Goal: Task Accomplishment & Management: Manage account settings

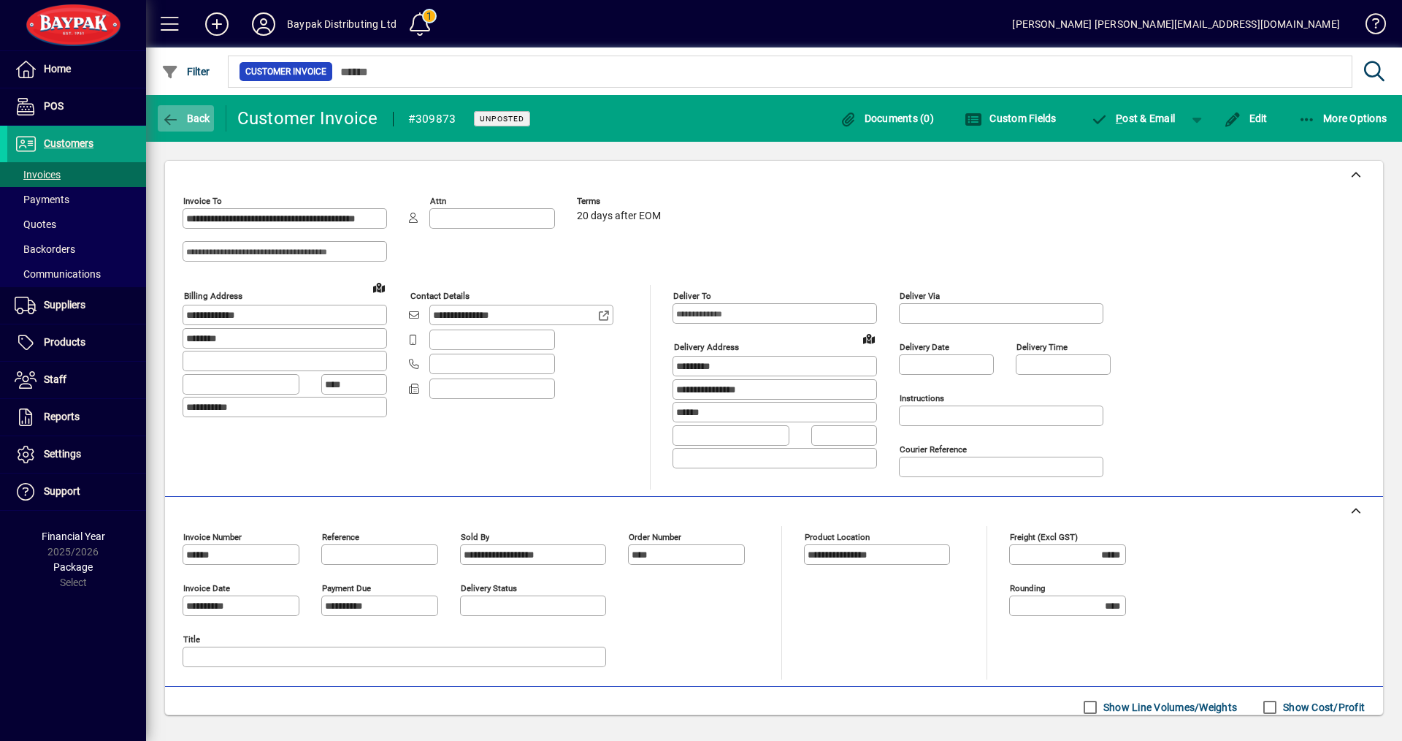
scroll to position [159, 0]
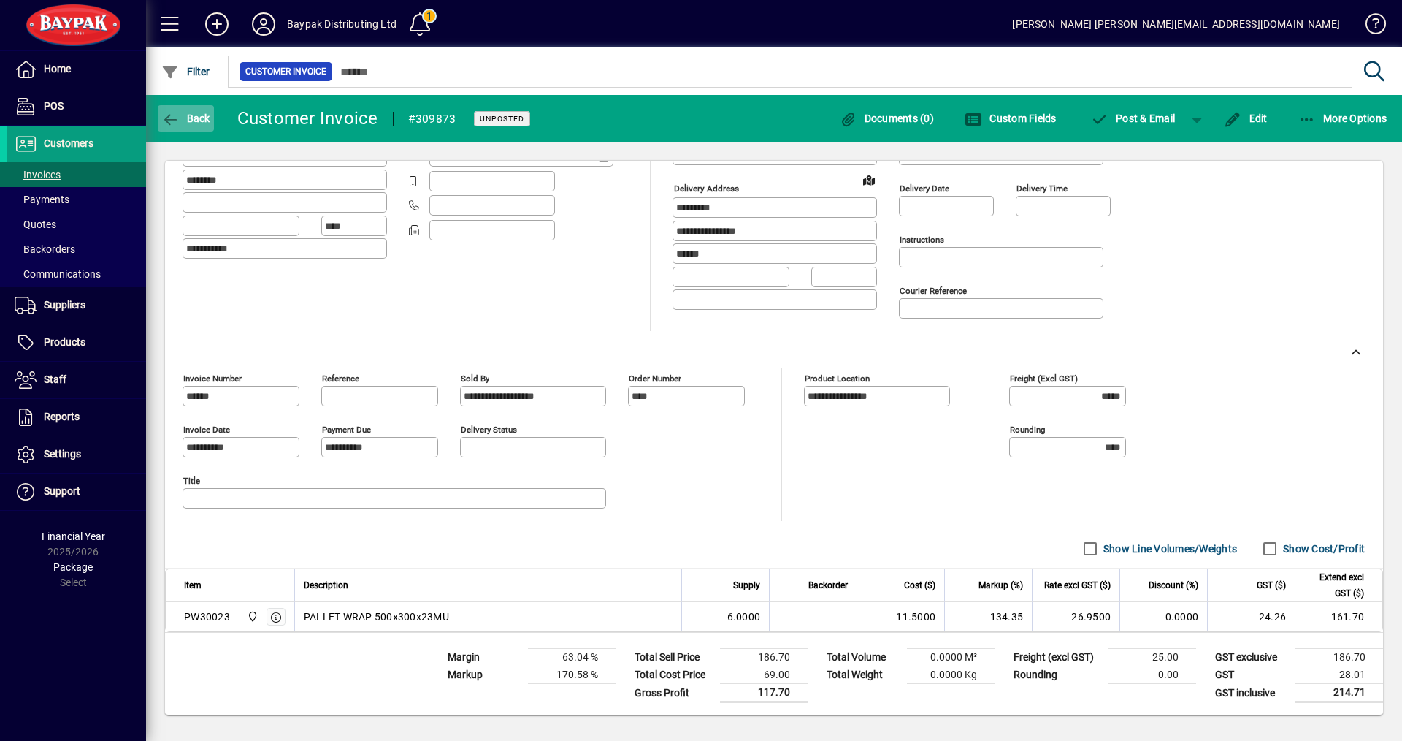
click at [186, 116] on span "Back" at bounding box center [185, 118] width 49 height 12
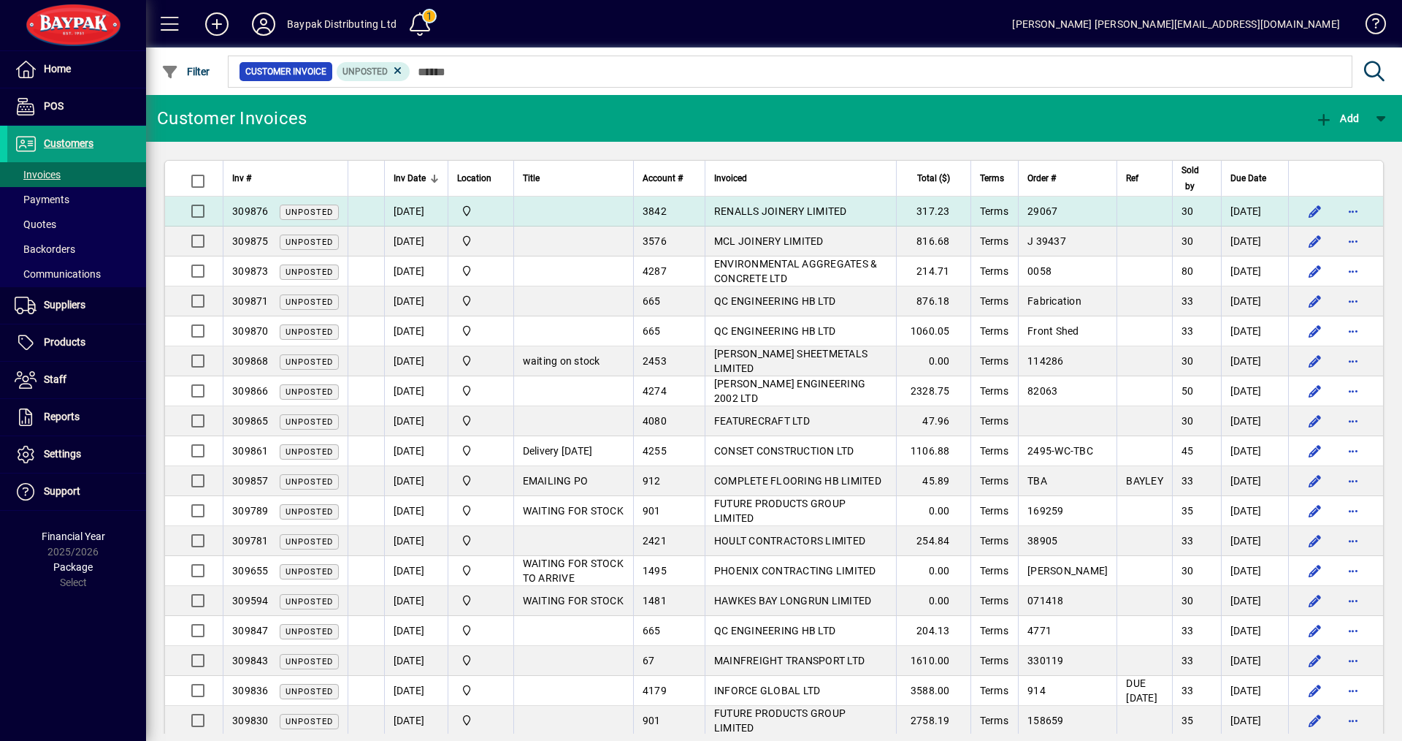
click at [714, 209] on span "RENALLS JOINERY LIMITED" at bounding box center [780, 211] width 133 height 12
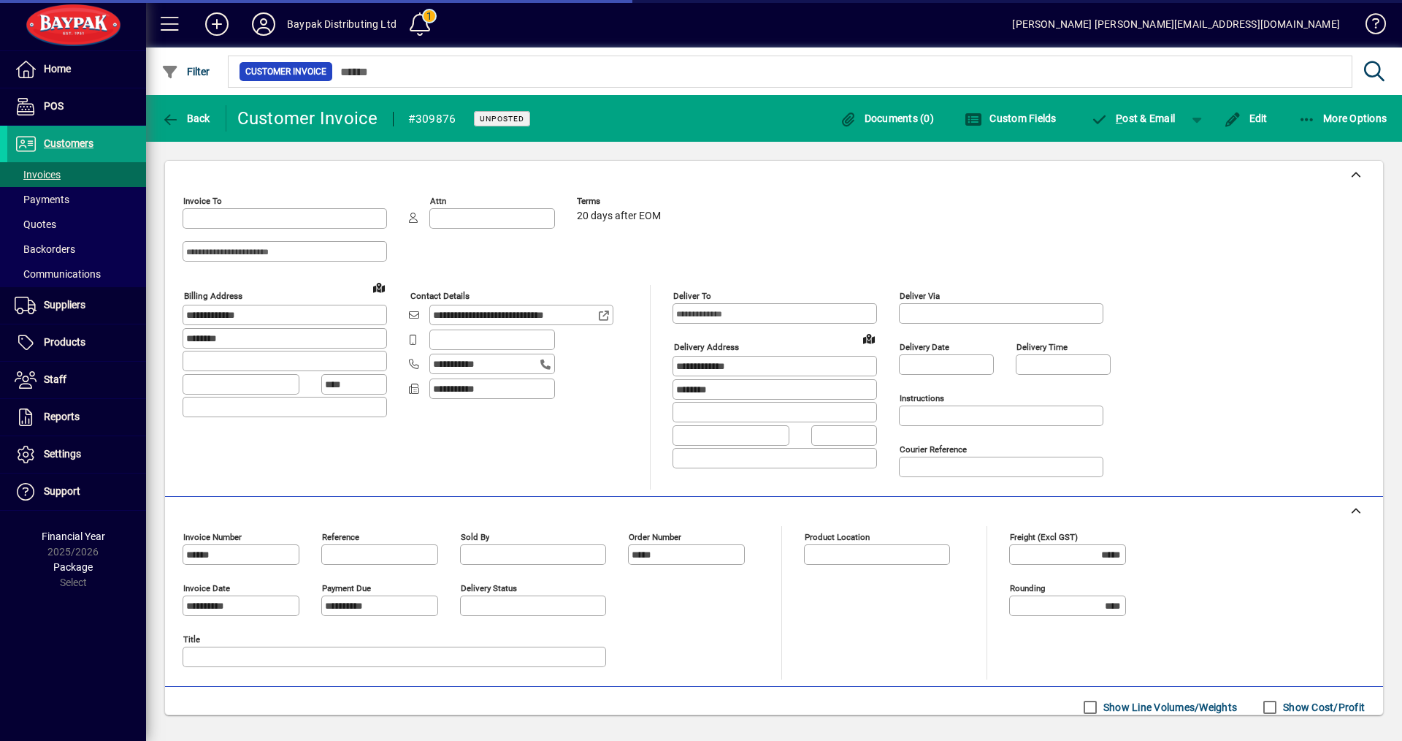
type input "**********"
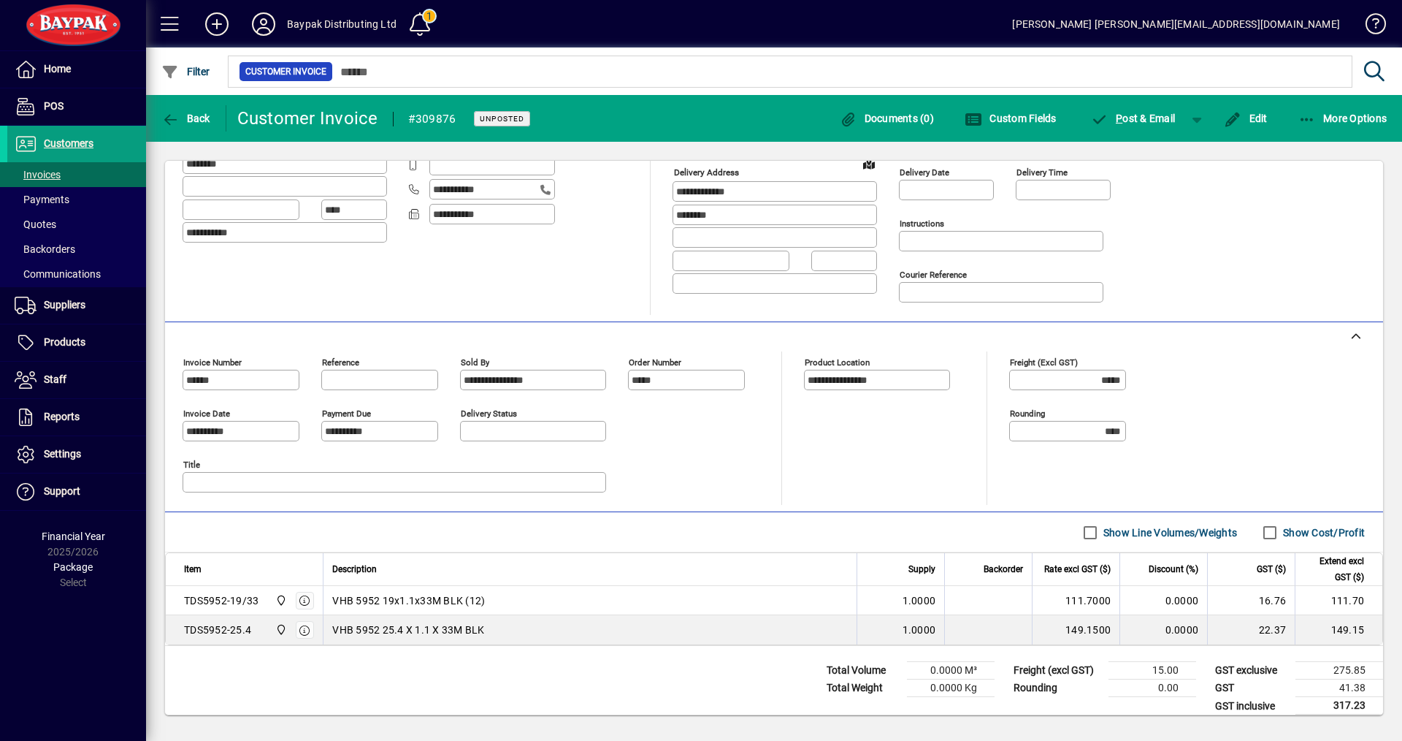
scroll to position [188, 0]
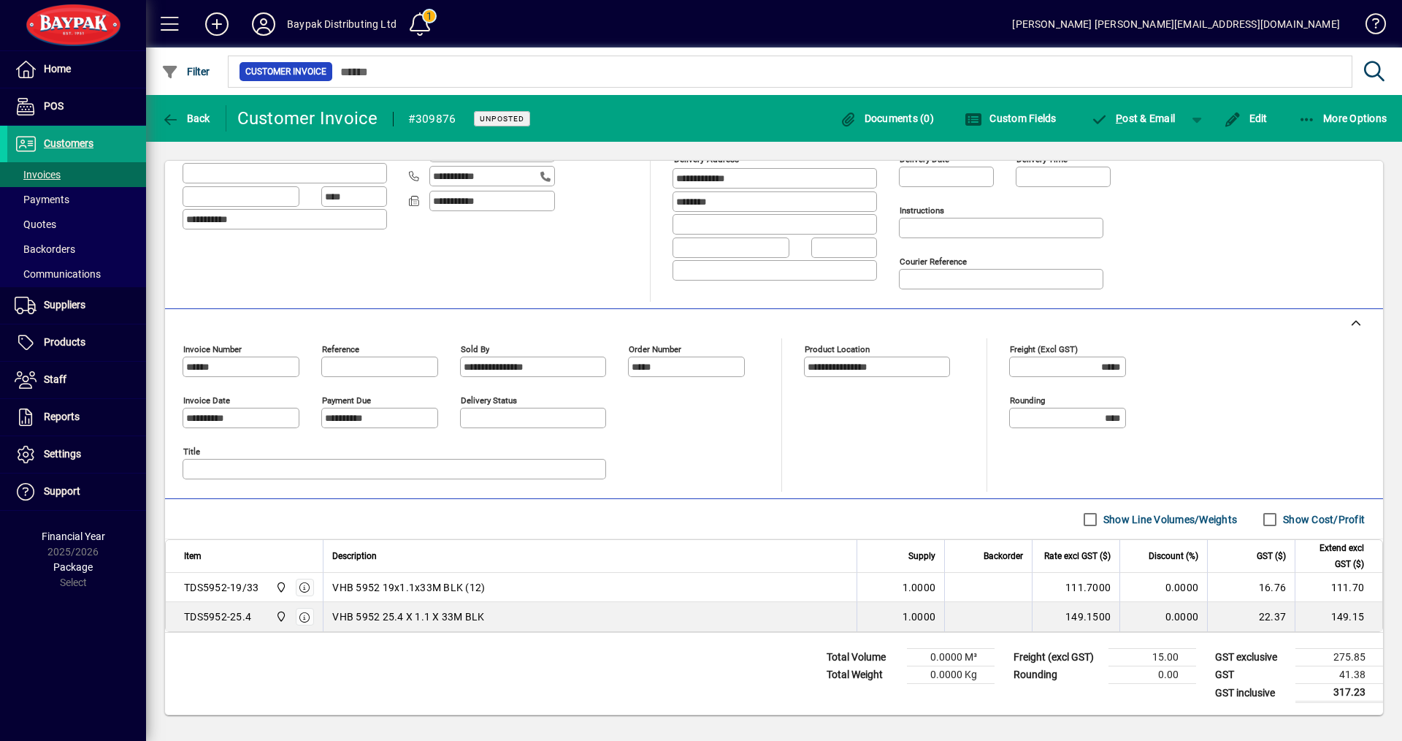
click at [1280, 518] on label "Show Cost/Profit" at bounding box center [1322, 519] width 85 height 15
